Goal: Information Seeking & Learning: Learn about a topic

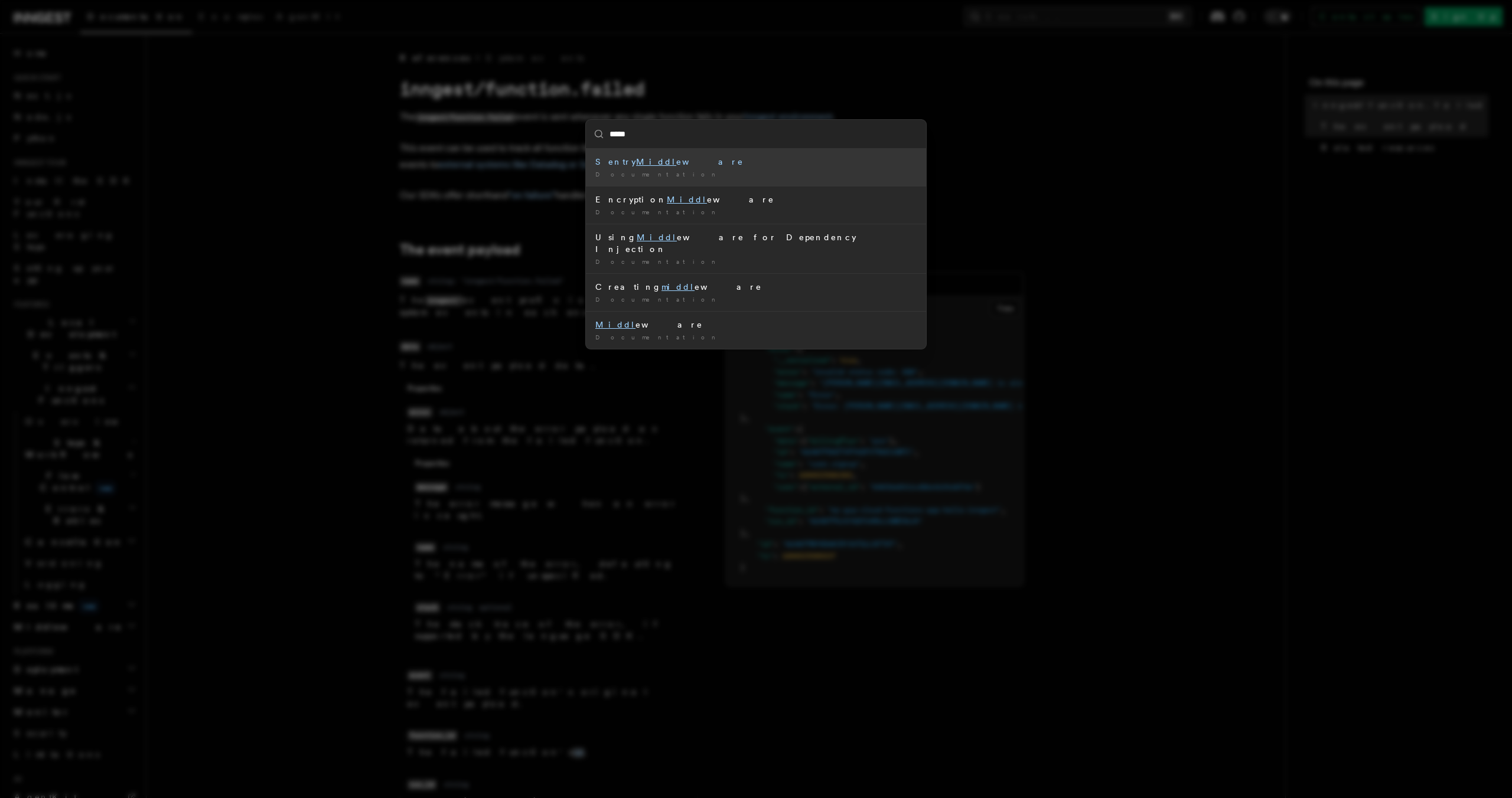
type input "******"
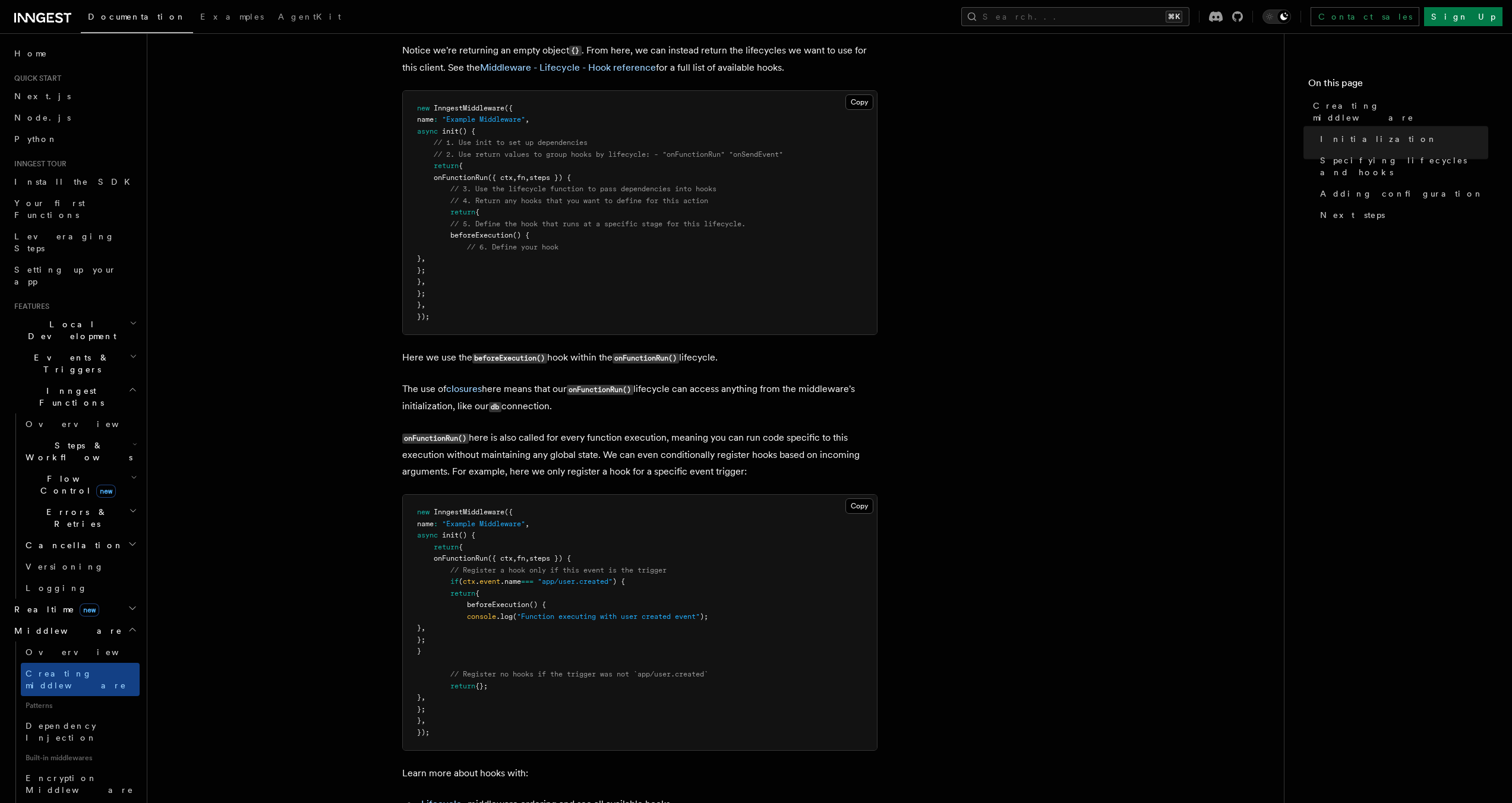
scroll to position [1077, 0]
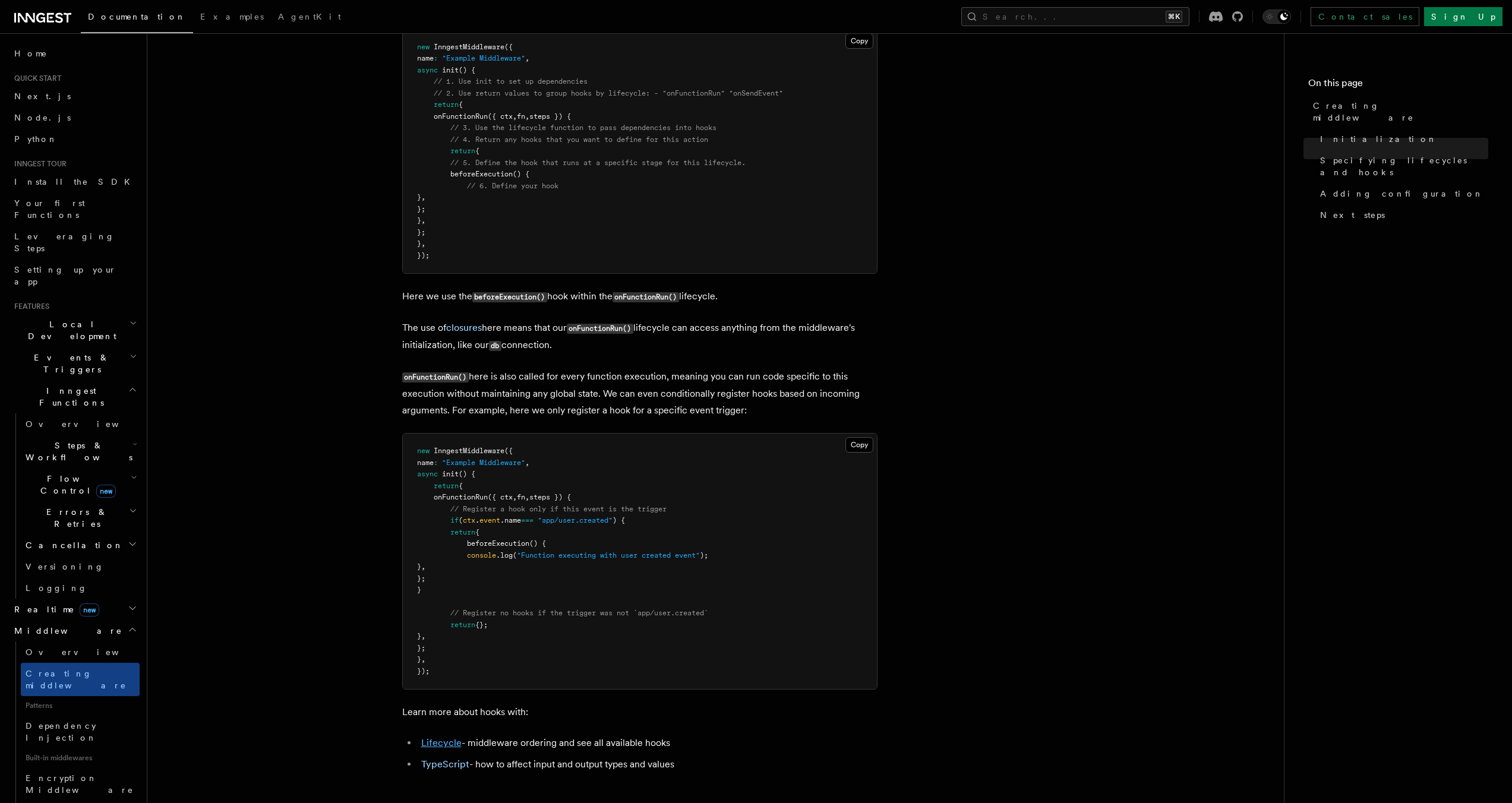
click at [440, 749] on link "Lifecycle" at bounding box center [441, 742] width 40 height 11
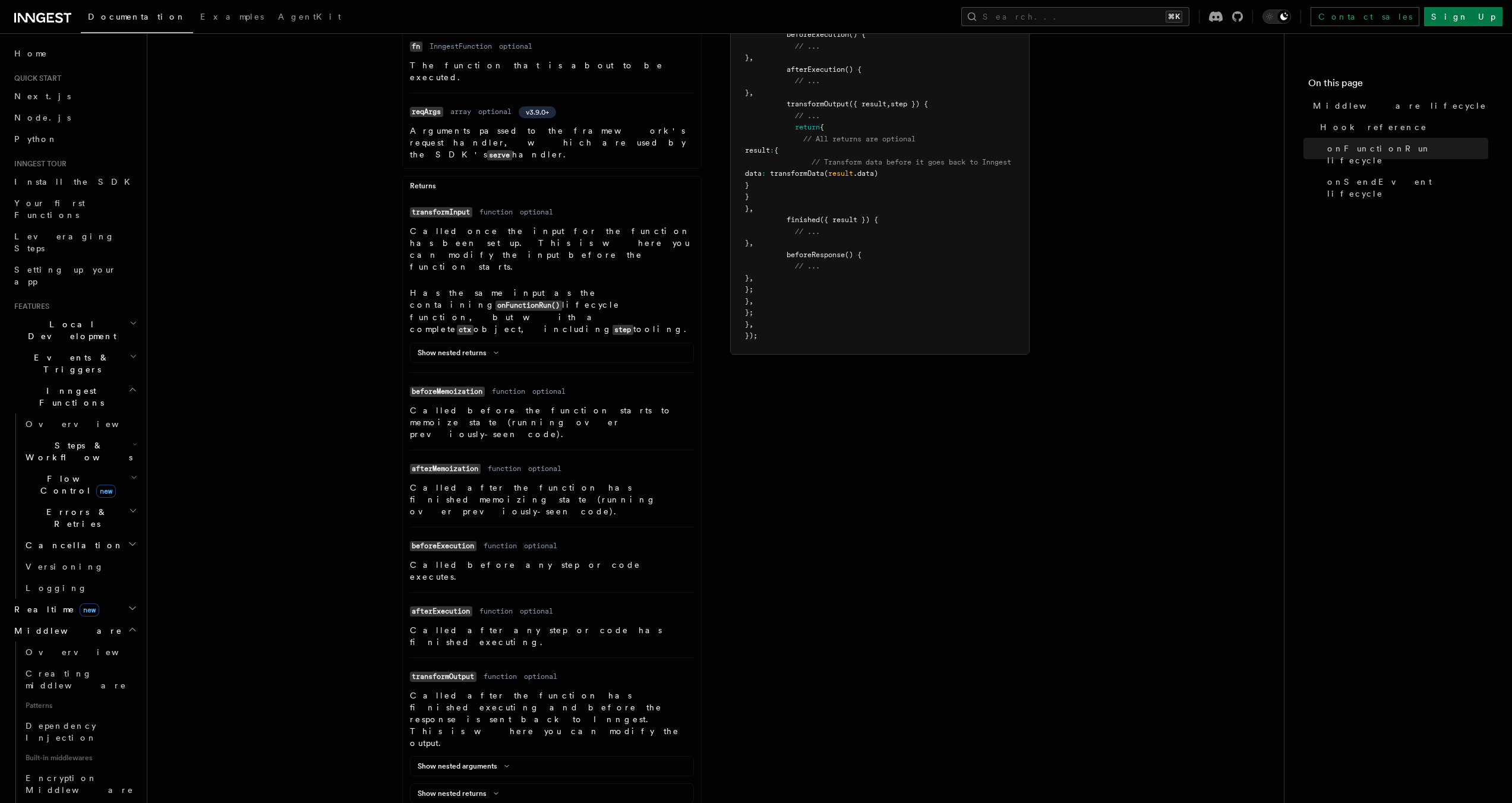
scroll to position [530, 0]
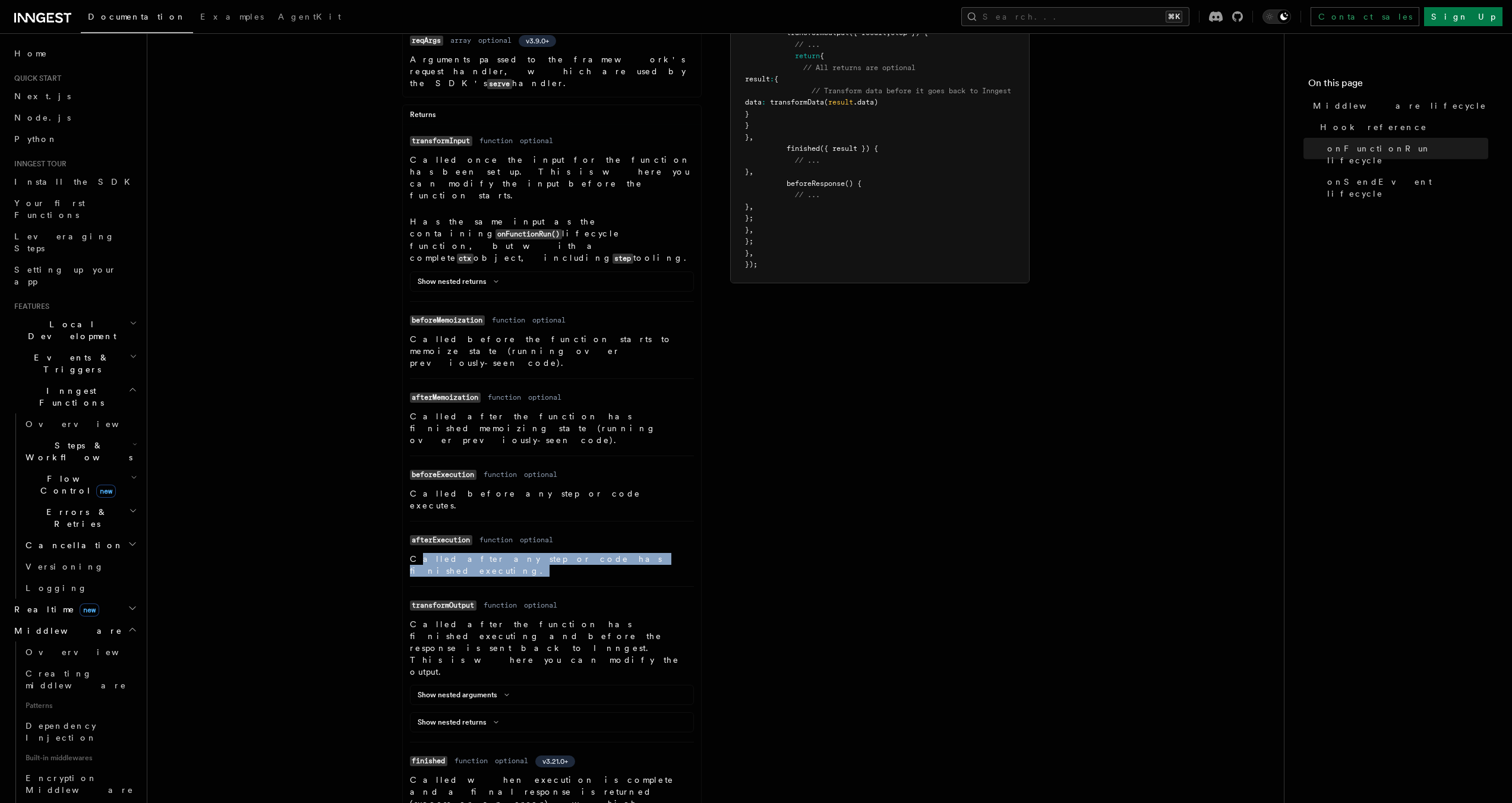
drag, startPoint x: 432, startPoint y: 433, endPoint x: 607, endPoint y: 441, distance: 175.2
click at [607, 521] on li "Name afterExecution Type function Required optional Description Called after an…" at bounding box center [552, 553] width 284 height 65
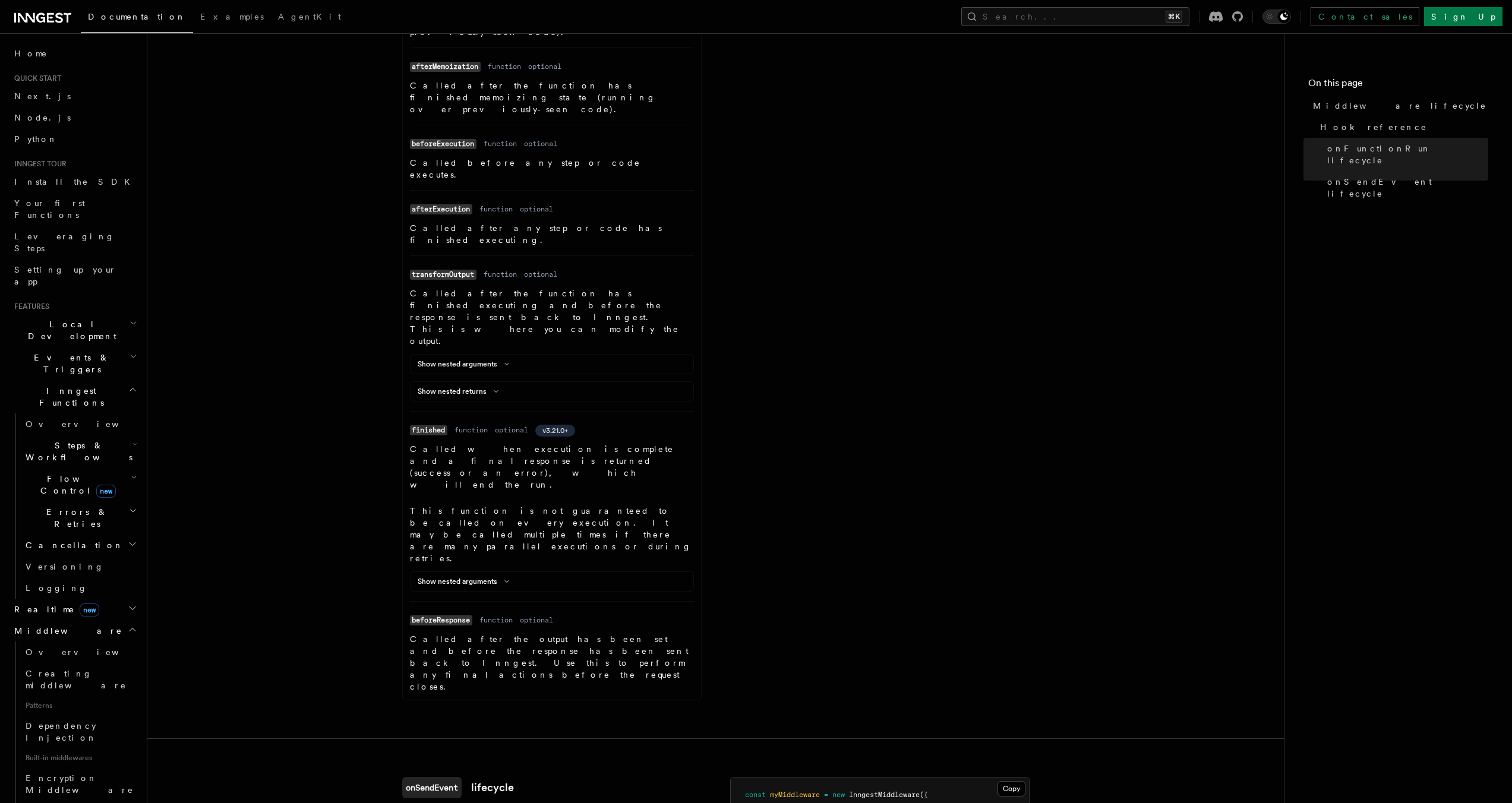
scroll to position [1035, 0]
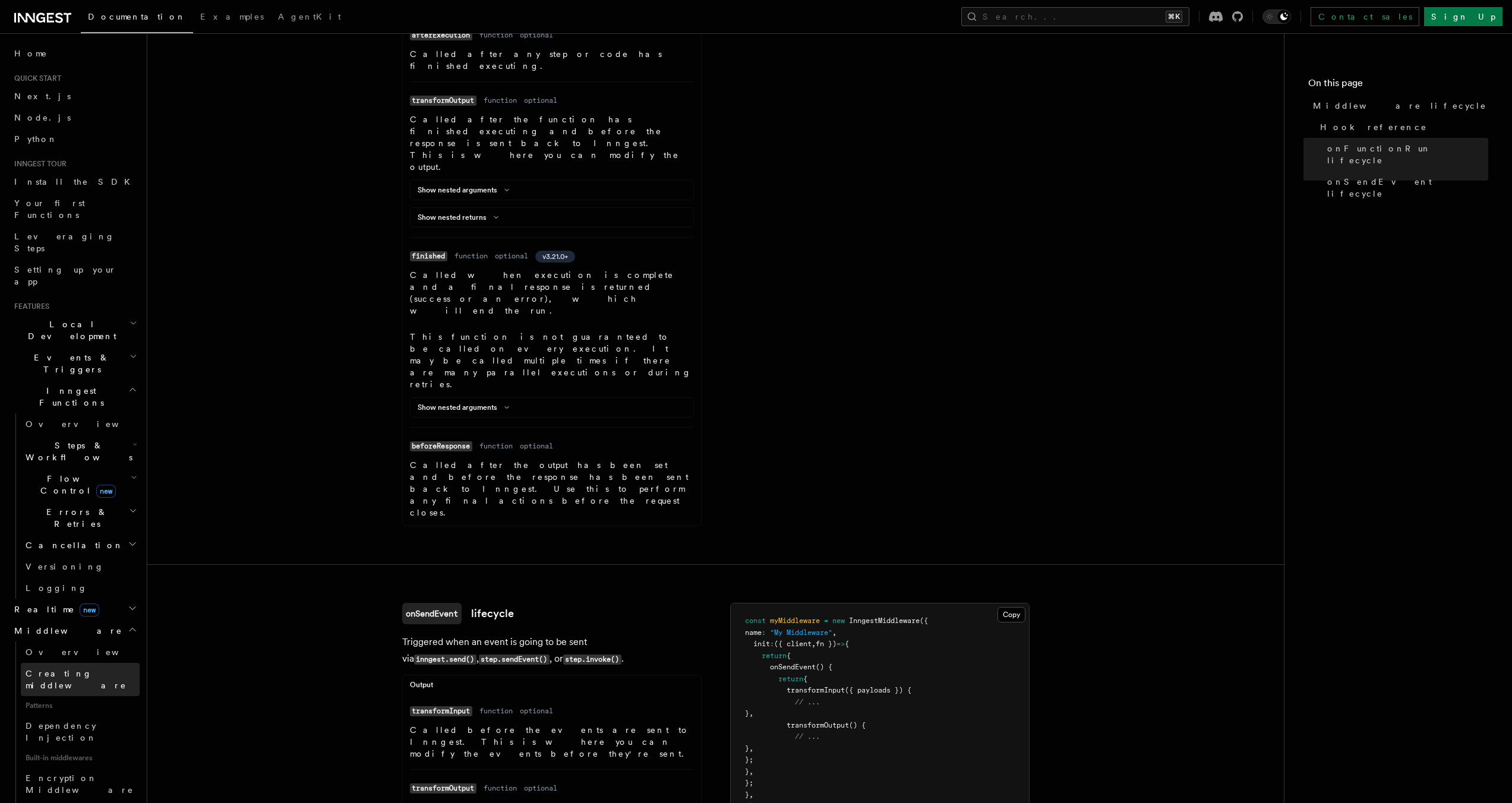
click at [96, 669] on span "Creating middleware" at bounding box center [76, 679] width 101 height 21
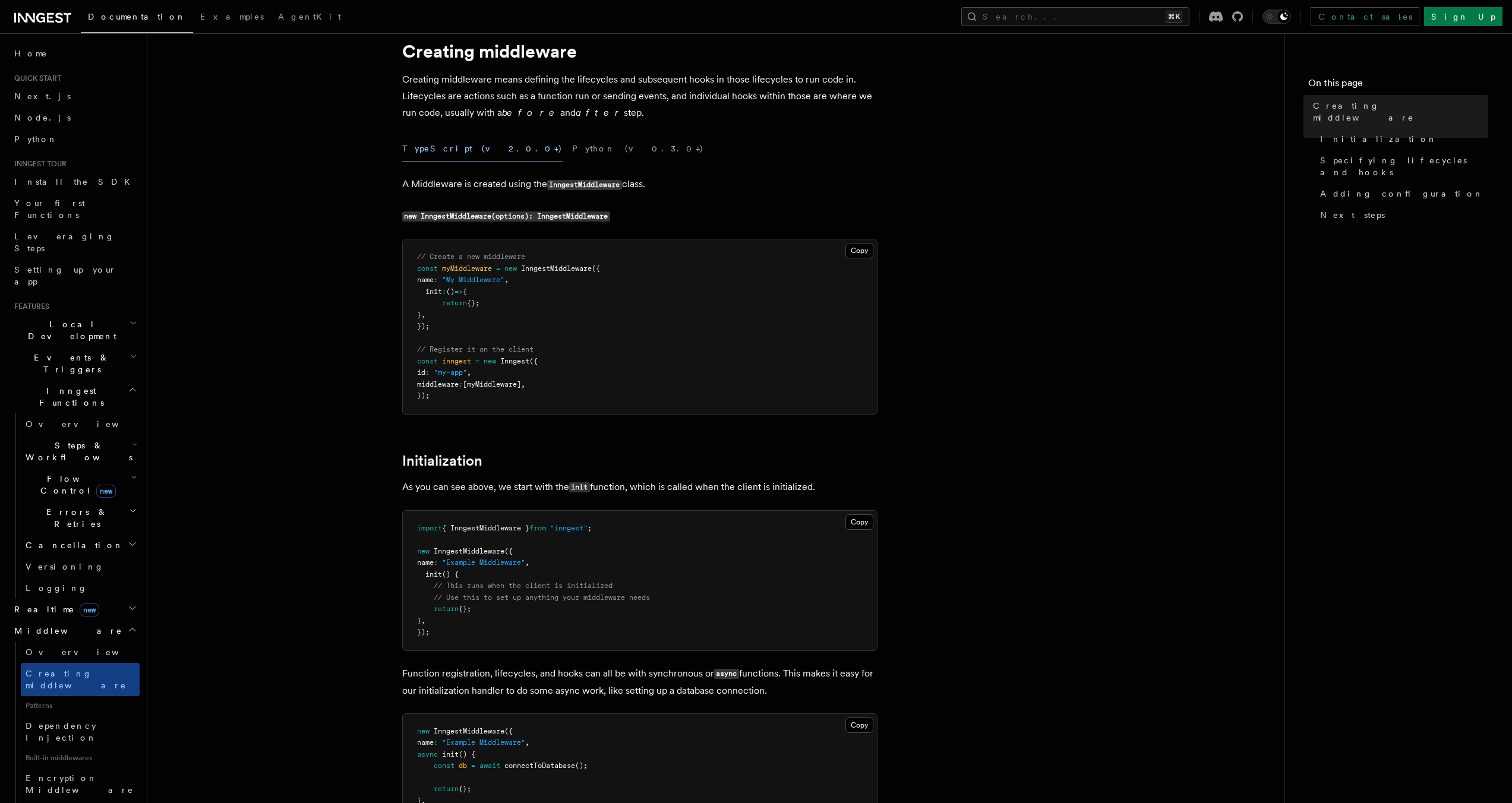
scroll to position [72, 0]
